Goal: Task Accomplishment & Management: Use online tool/utility

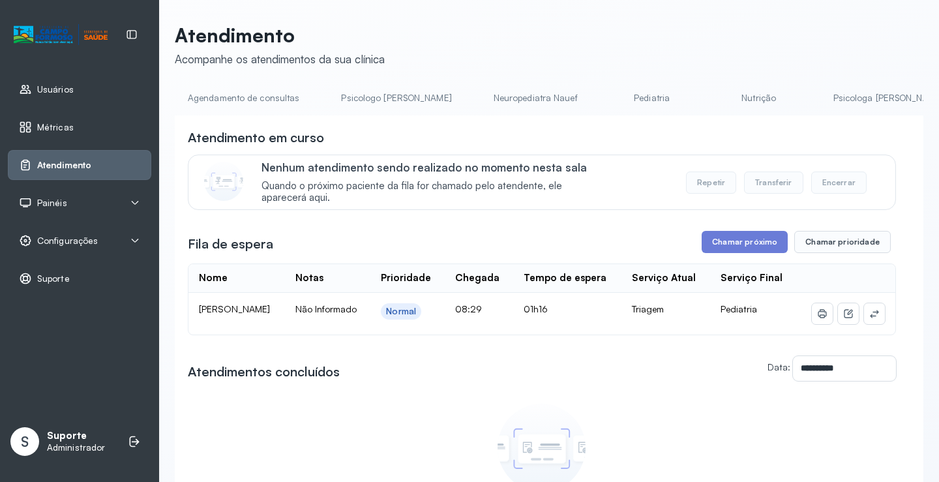
scroll to position [87, 0]
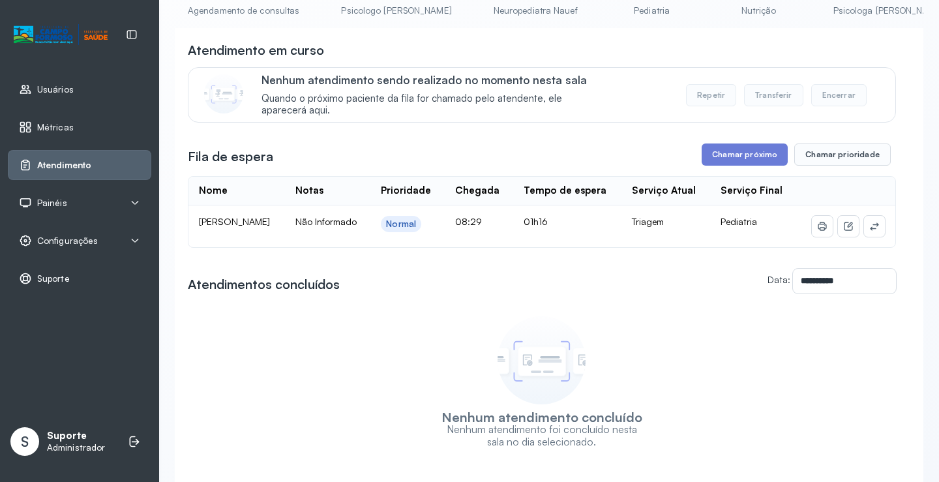
click at [229, 11] on link "Agendamento de consultas" at bounding box center [244, 11] width 138 height 22
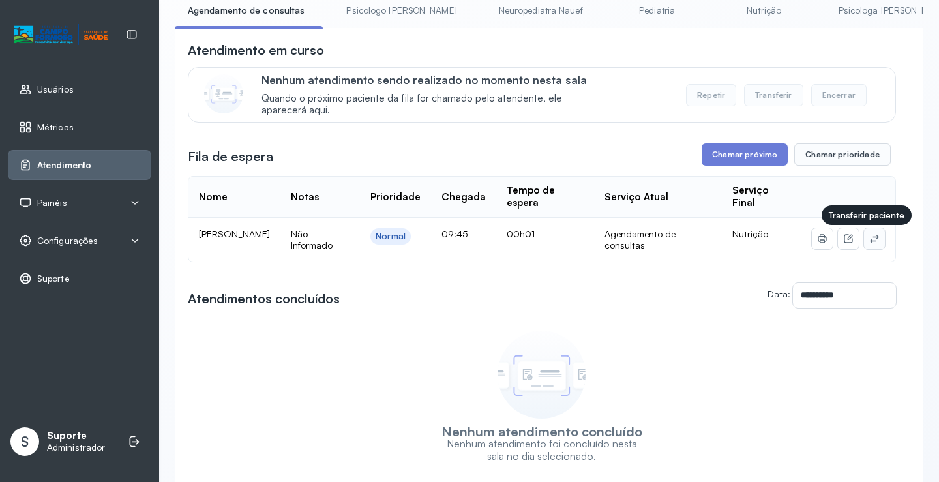
click at [869, 244] on icon at bounding box center [874, 238] width 10 height 10
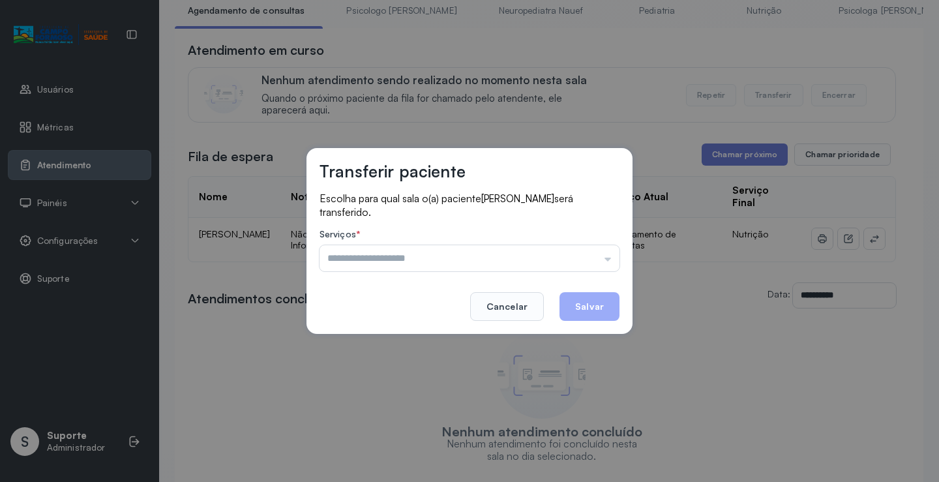
click at [528, 193] on span "Radassa Eloah Melo Ribeiro" at bounding box center [517, 198] width 73 height 12
click at [561, 257] on input "text" at bounding box center [469, 258] width 300 height 26
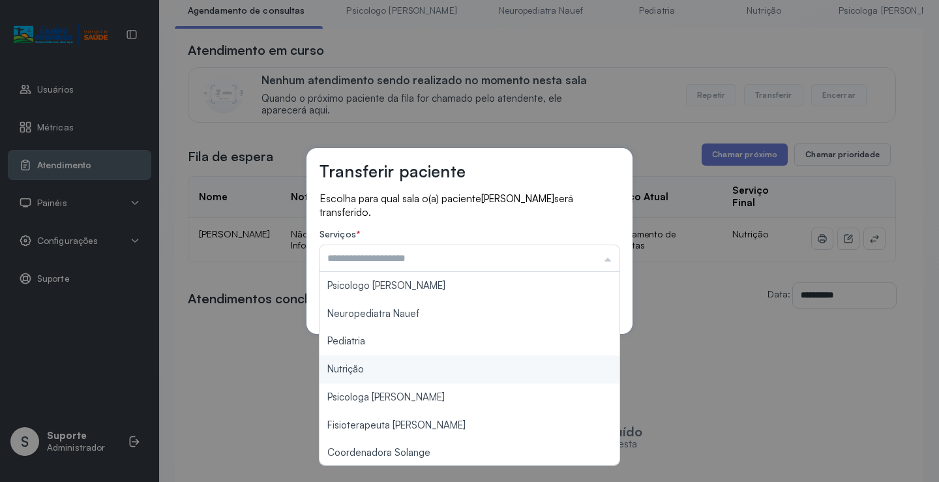
type input "********"
click at [372, 366] on div "Transferir paciente Escolha para qual sala o(a) paciente Radassa Eloah Melo Rib…" at bounding box center [469, 241] width 939 height 482
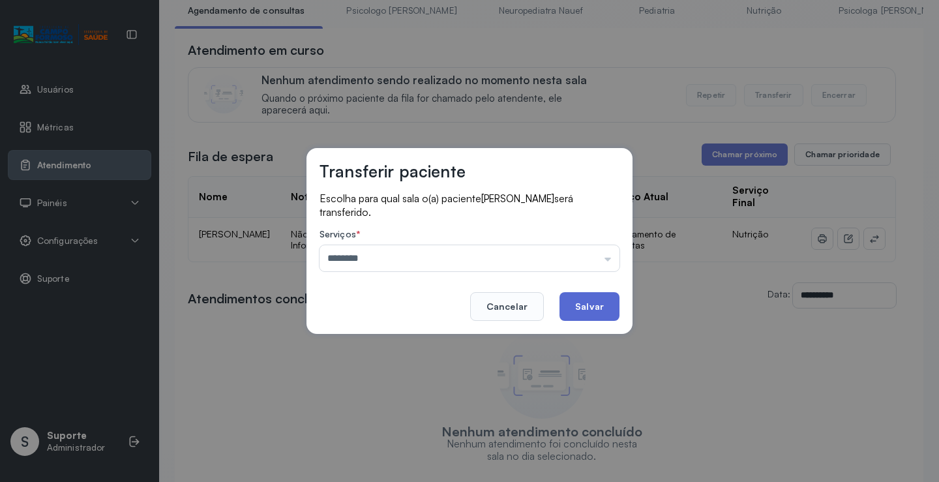
click at [588, 304] on button "Salvar" at bounding box center [589, 306] width 60 height 29
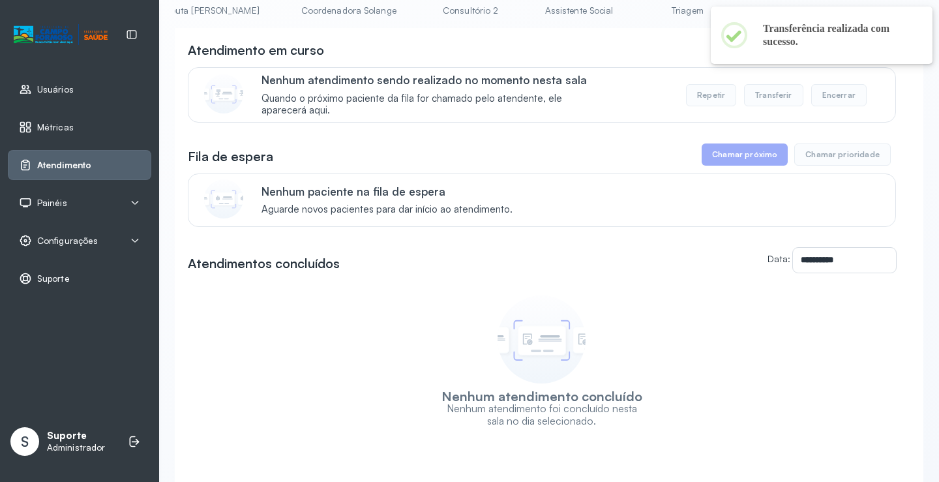
scroll to position [0, 869]
click at [630, 16] on link "Triagem" at bounding box center [675, 11] width 91 height 22
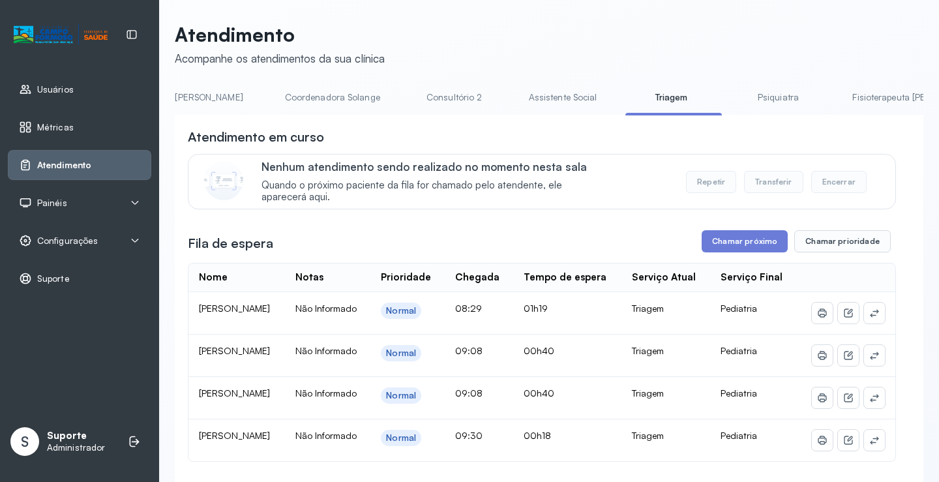
scroll to position [87, 0]
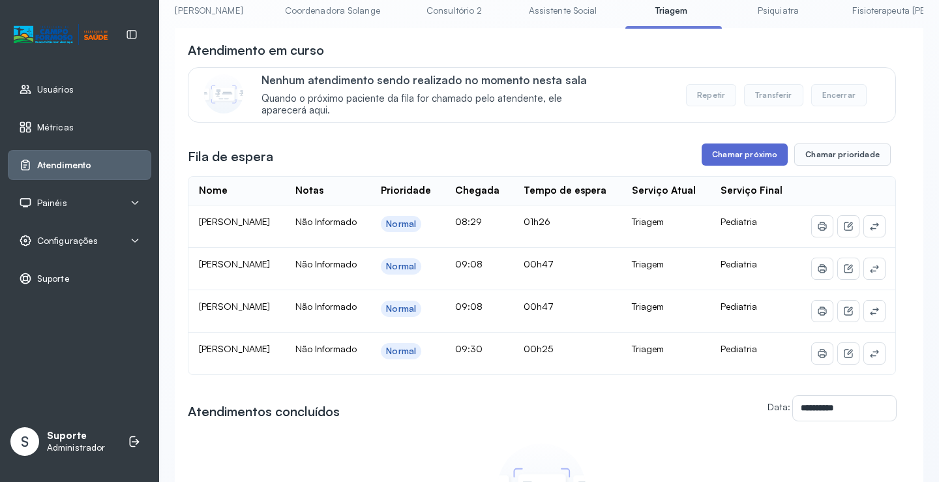
click at [746, 160] on button "Chamar próximo" at bounding box center [744, 154] width 86 height 22
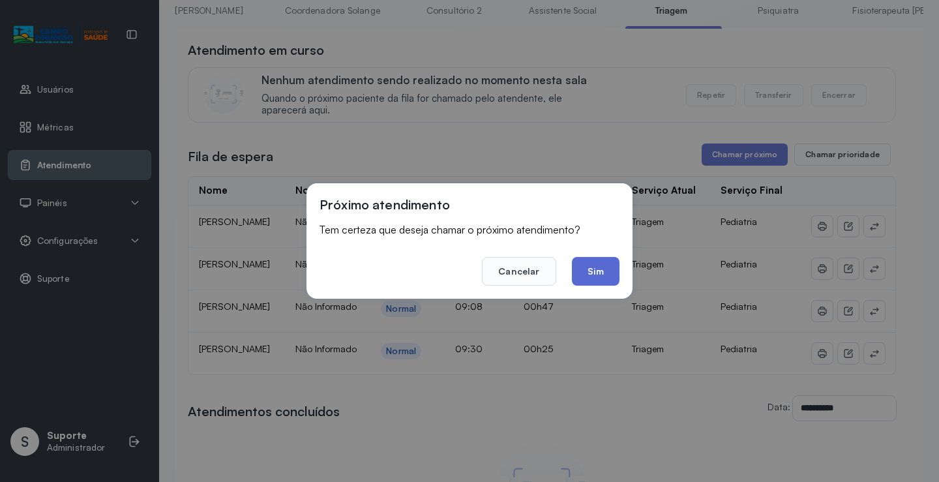
click at [595, 273] on button "Sim" at bounding box center [596, 271] width 48 height 29
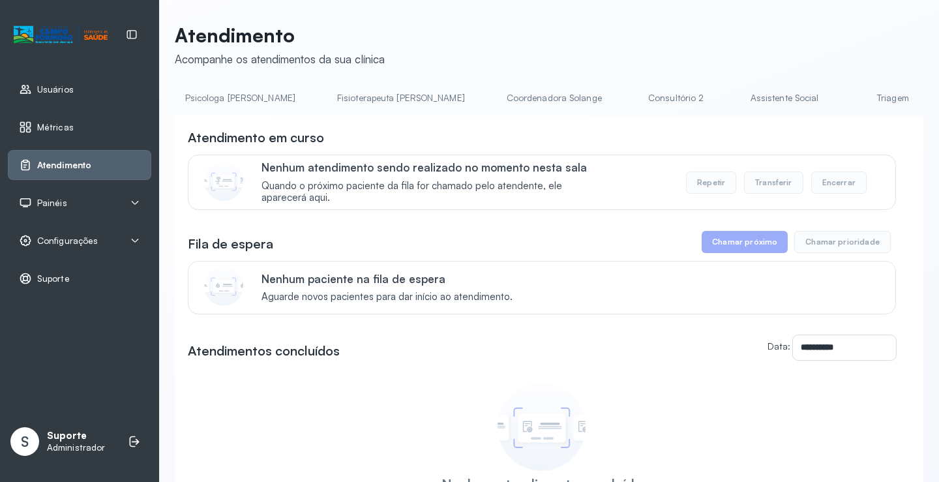
scroll to position [0, 669]
click at [830, 92] on link "Triagem" at bounding box center [875, 98] width 91 height 22
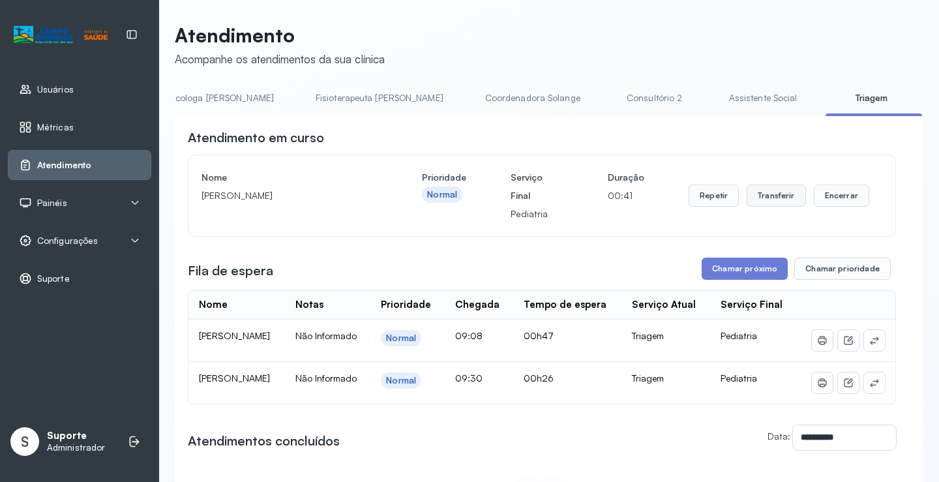
click at [765, 203] on button "Transferir" at bounding box center [775, 195] width 59 height 22
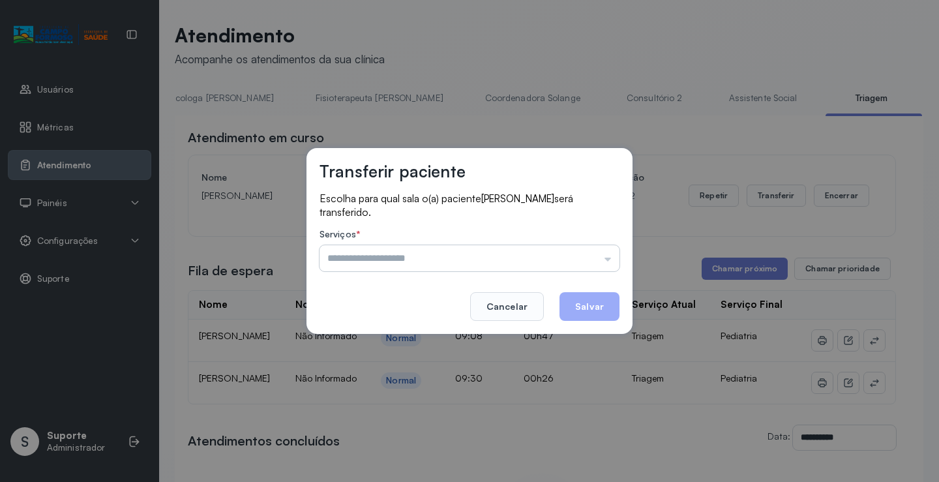
click at [567, 254] on input "text" at bounding box center [469, 258] width 300 height 26
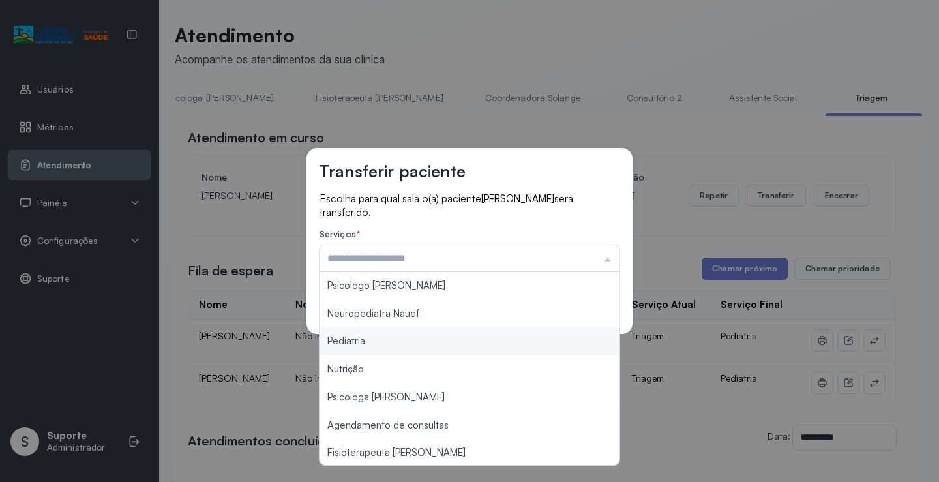
type input "*********"
click at [421, 345] on div "Transferir paciente Escolha para qual sala o(a) paciente [PERSON_NAME] será tra…" at bounding box center [469, 241] width 939 height 482
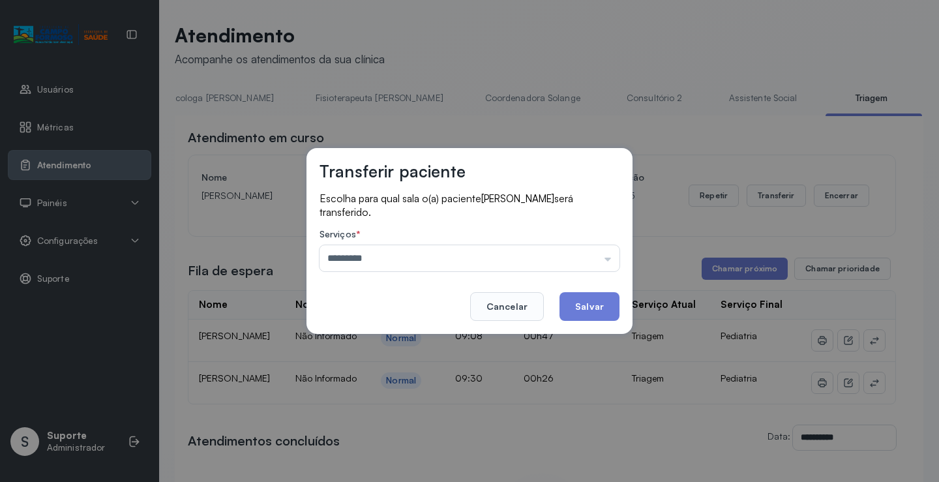
click at [528, 240] on label "Serviços *" at bounding box center [469, 236] width 300 height 14
click at [502, 302] on button "Cancelar" at bounding box center [507, 306] width 74 height 29
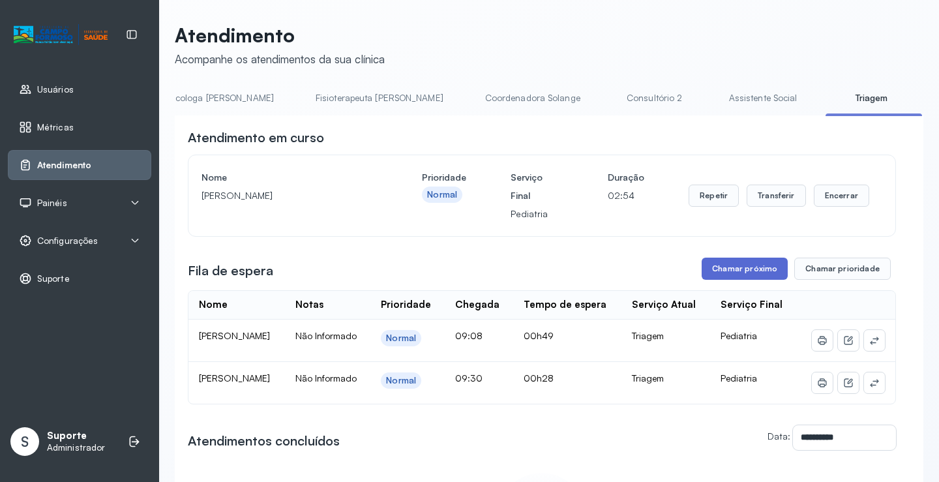
click at [731, 271] on button "Chamar próximo" at bounding box center [744, 268] width 86 height 22
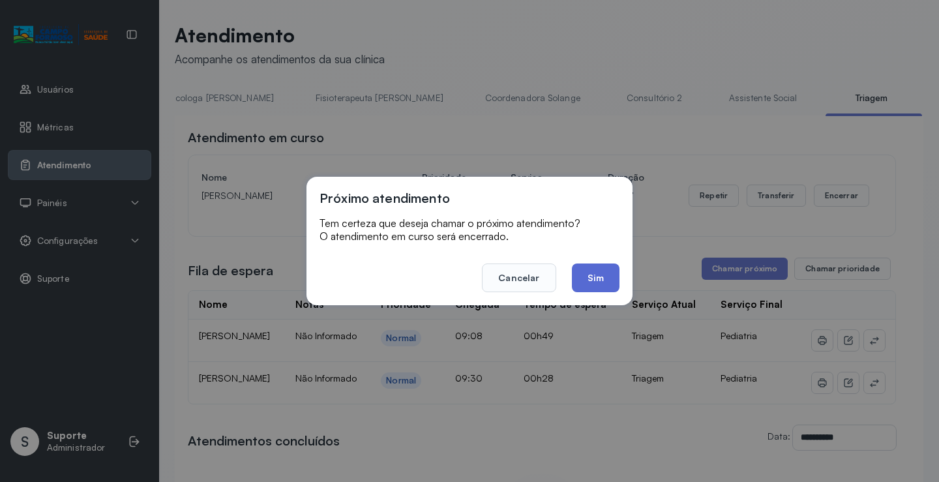
click at [599, 277] on button "Sim" at bounding box center [596, 277] width 48 height 29
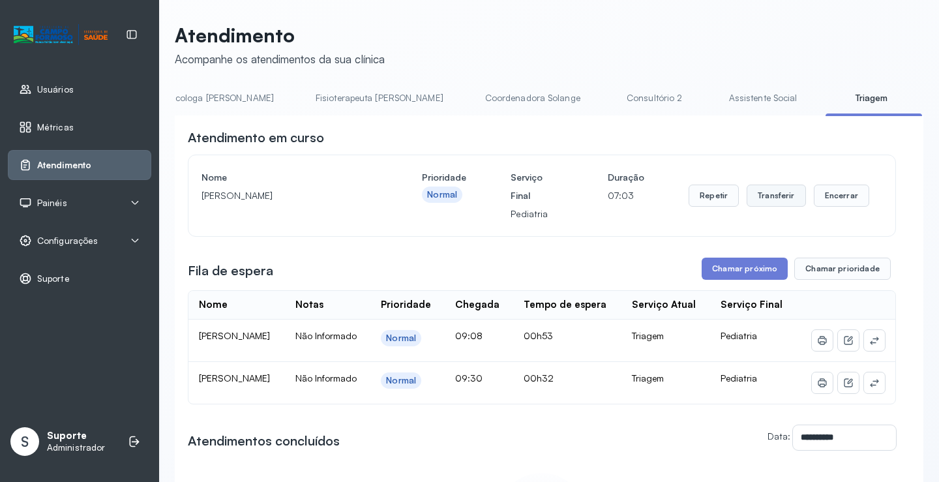
click at [764, 197] on button "Transferir" at bounding box center [775, 195] width 59 height 22
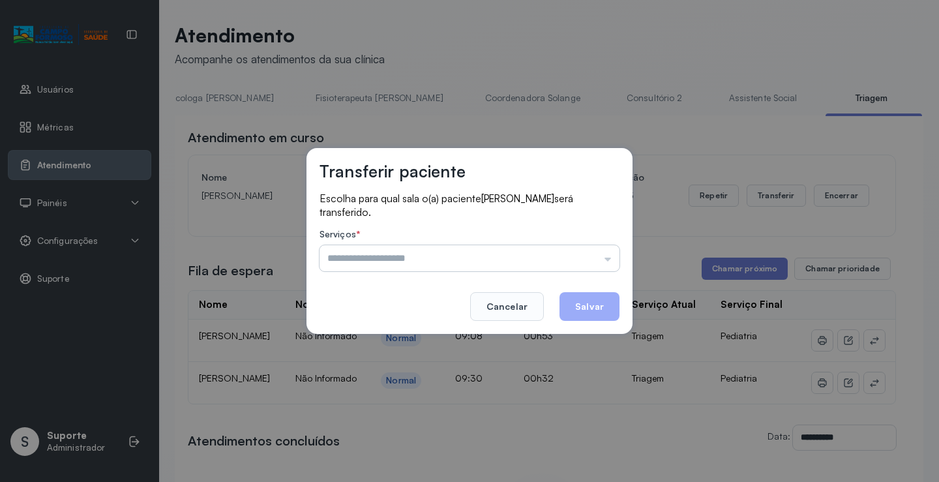
click at [450, 261] on input "text" at bounding box center [469, 258] width 300 height 26
click at [177, 233] on div "Transferir paciente Escolha para qual sala o(a) paciente [PERSON_NAME] será tra…" at bounding box center [469, 241] width 939 height 482
click at [510, 306] on button "Cancelar" at bounding box center [507, 306] width 74 height 29
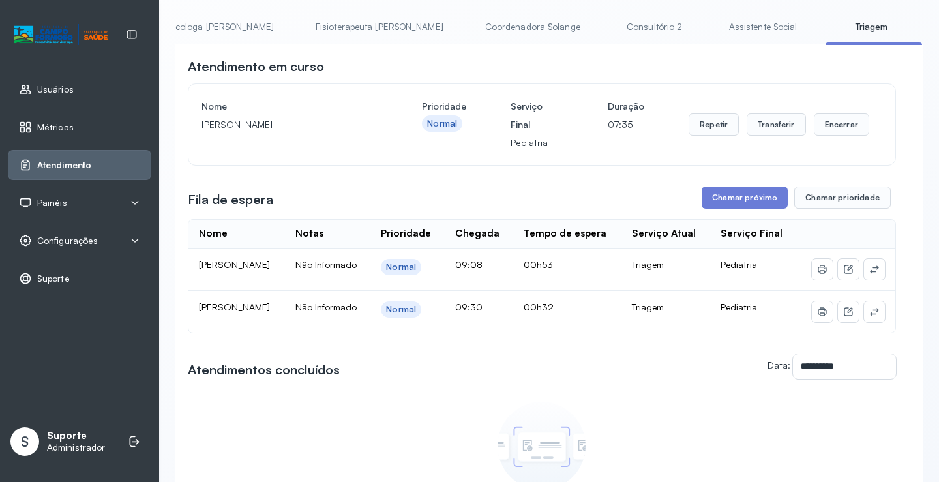
scroll to position [0, 0]
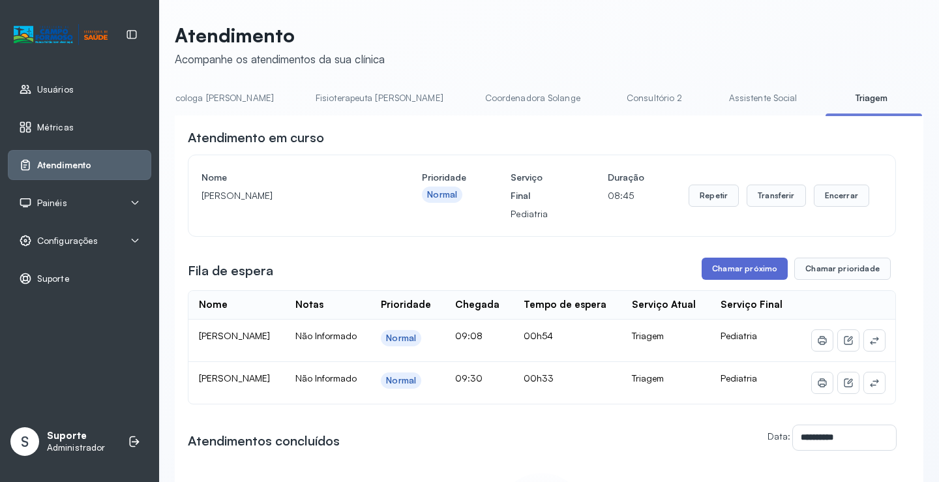
click at [716, 267] on button "Chamar próximo" at bounding box center [744, 268] width 86 height 22
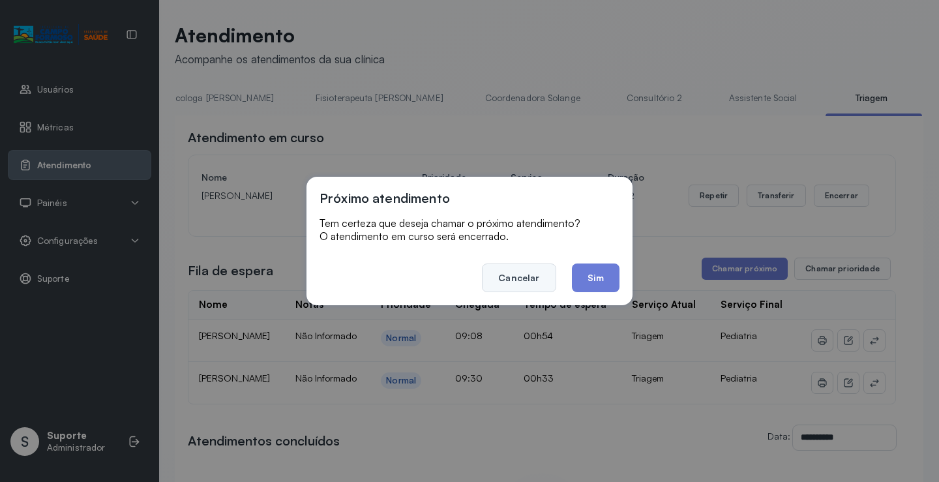
click at [515, 280] on button "Cancelar" at bounding box center [519, 277] width 74 height 29
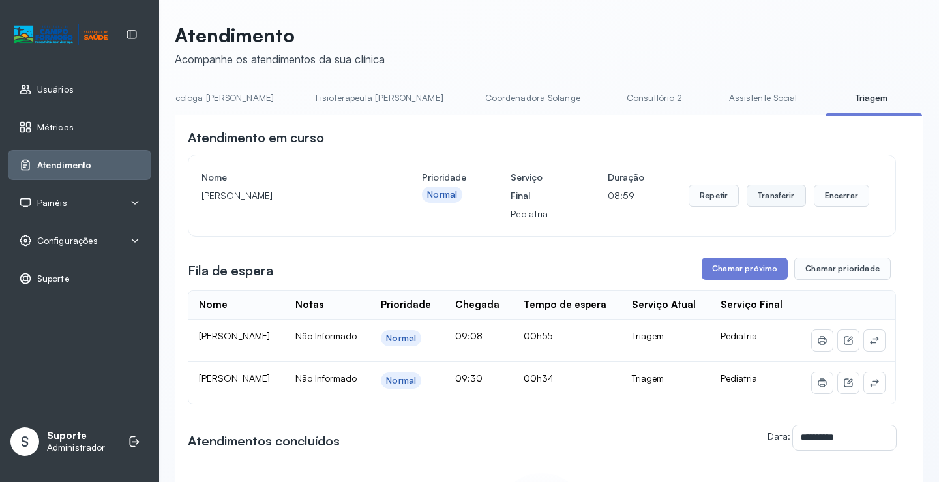
click at [765, 199] on button "Transferir" at bounding box center [775, 195] width 59 height 22
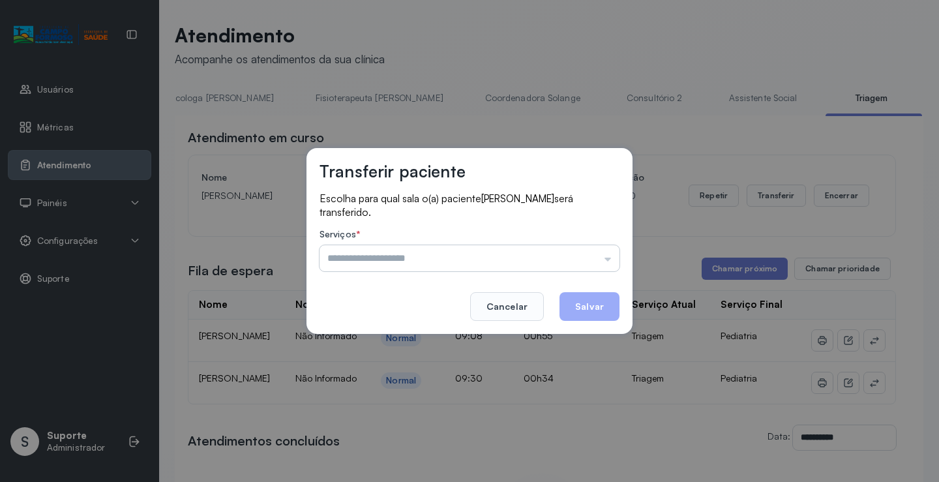
click at [360, 260] on input "text" at bounding box center [469, 258] width 300 height 26
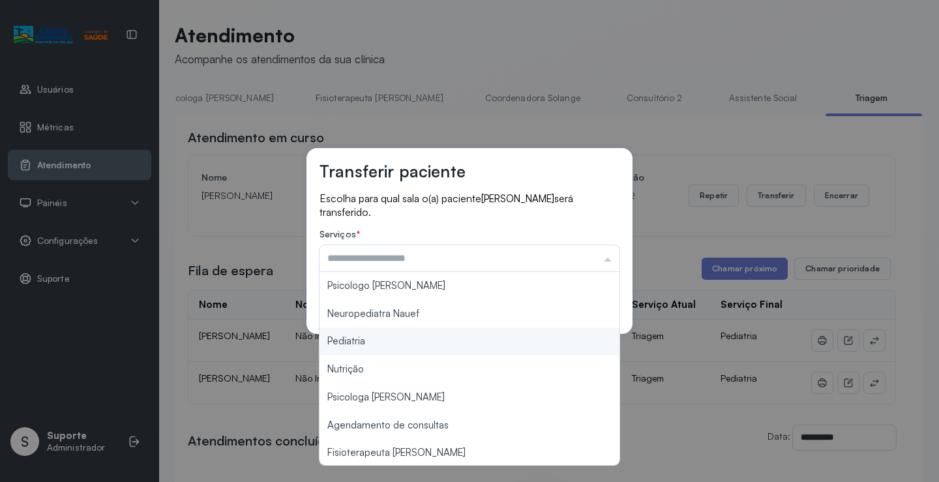
type input "*********"
click at [377, 340] on div "Transferir paciente Escolha para qual sala o(a) paciente [PERSON_NAME] será tra…" at bounding box center [469, 241] width 939 height 482
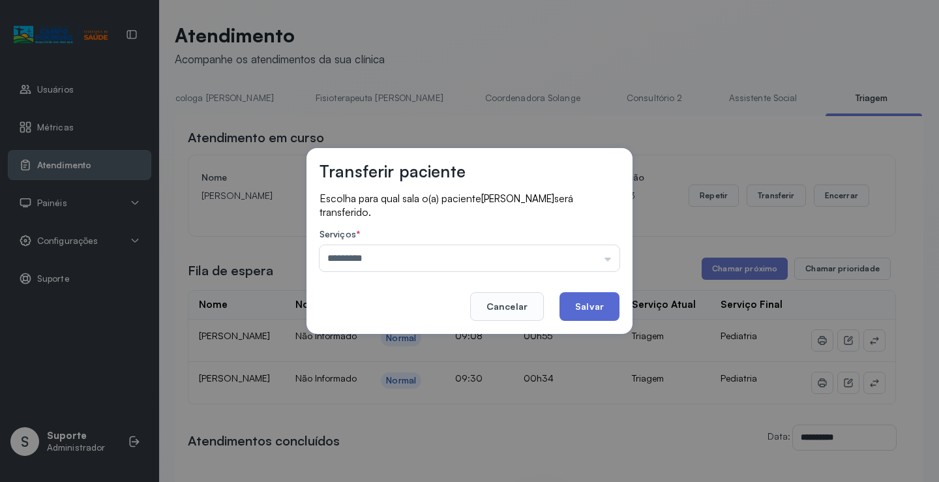
click at [587, 304] on button "Salvar" at bounding box center [589, 306] width 60 height 29
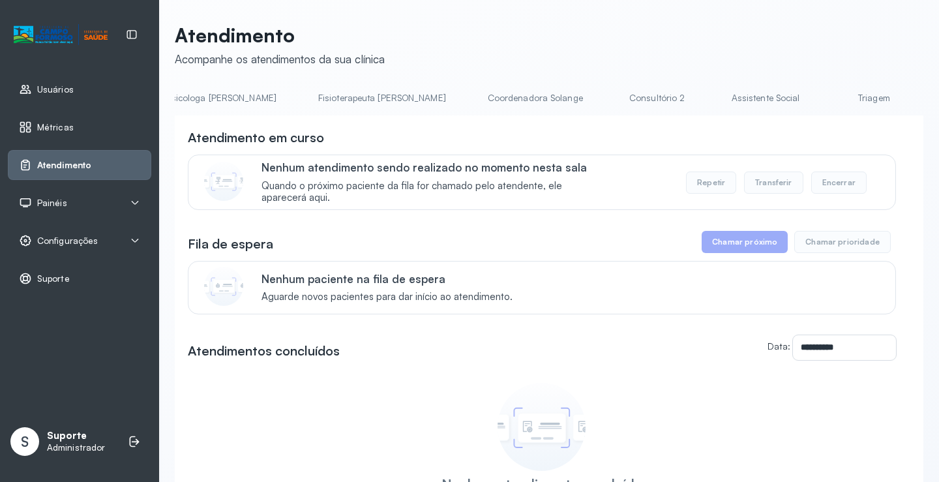
scroll to position [0, 691]
click at [809, 101] on link "Triagem" at bounding box center [854, 98] width 91 height 22
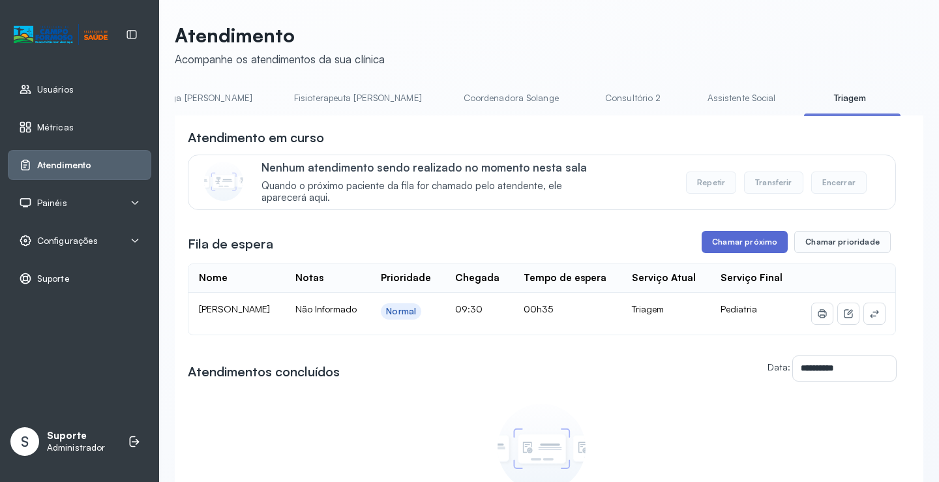
click at [739, 245] on button "Chamar próximo" at bounding box center [744, 242] width 86 height 22
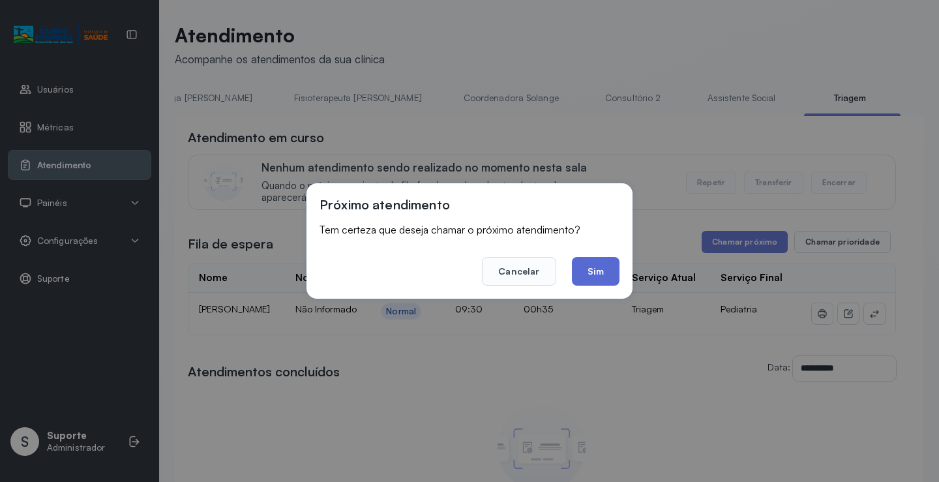
click at [594, 272] on button "Sim" at bounding box center [596, 271] width 48 height 29
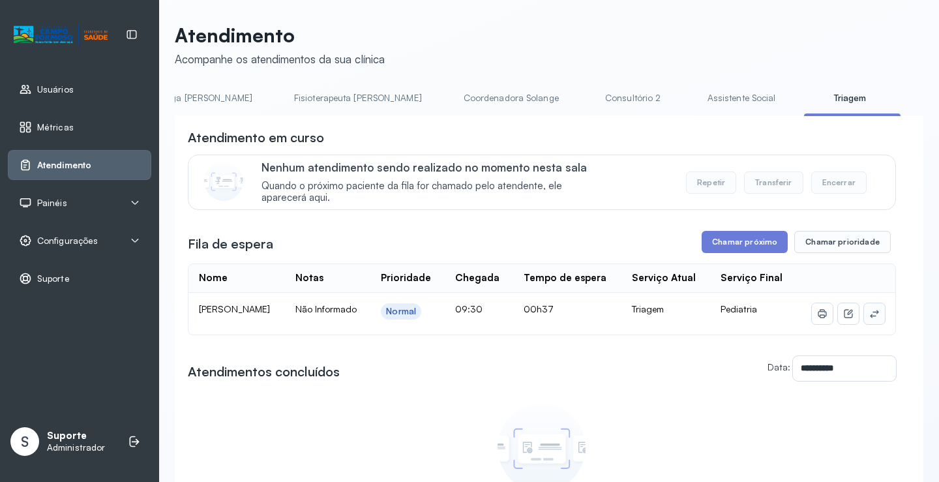
click at [869, 319] on icon at bounding box center [874, 313] width 10 height 10
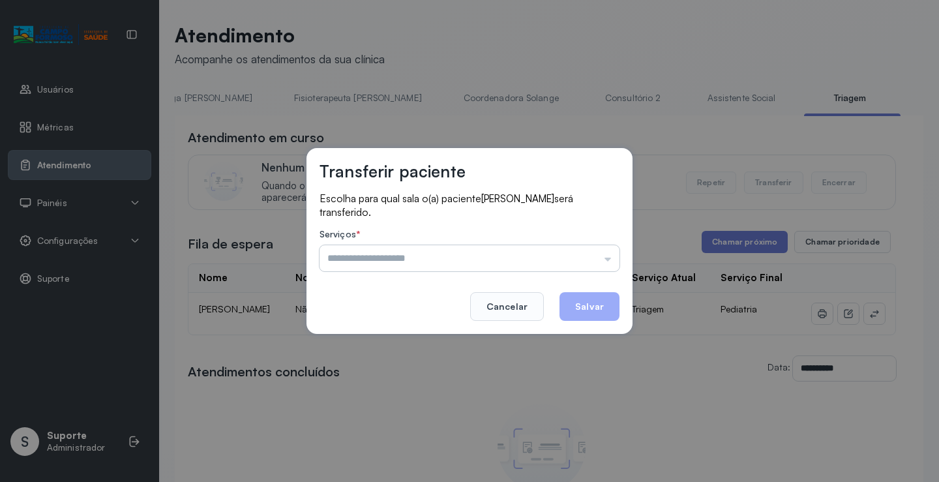
click at [415, 255] on input "text" at bounding box center [469, 258] width 300 height 26
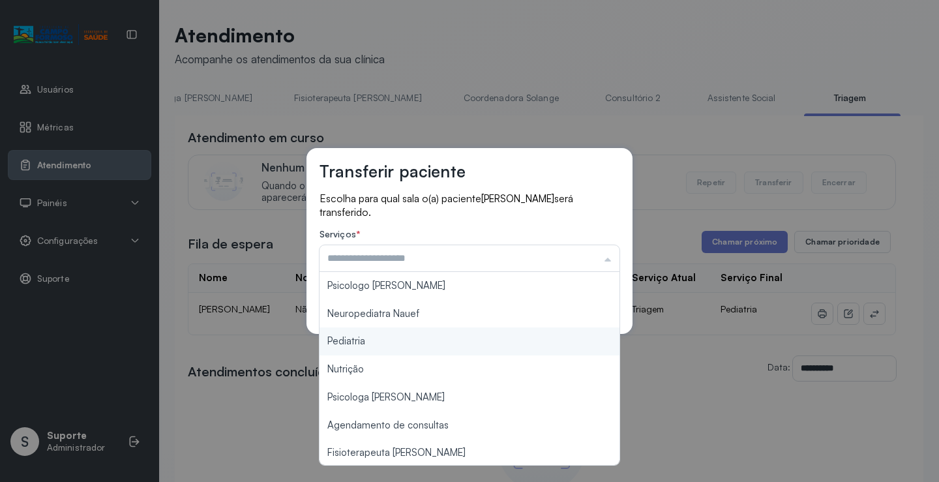
type input "*********"
click at [375, 344] on div "Transferir paciente Escolha para qual sala o(a) paciente MARIA VITORIA MIRANDA …" at bounding box center [469, 241] width 939 height 482
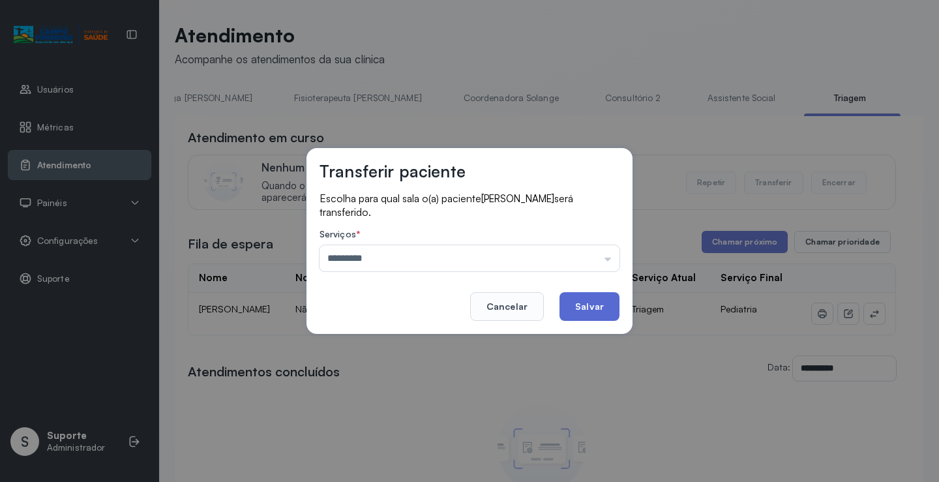
click at [580, 306] on button "Salvar" at bounding box center [589, 306] width 60 height 29
